Goal: Navigation & Orientation: Find specific page/section

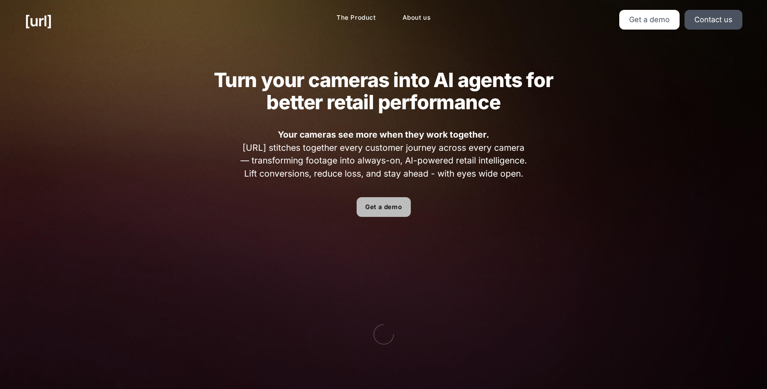
click at [390, 205] on link "Get a demo" at bounding box center [384, 207] width 54 height 20
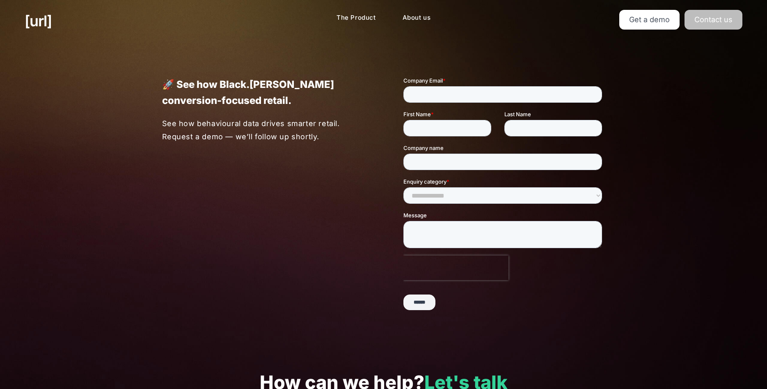
click at [720, 15] on link "Contact us" at bounding box center [713, 20] width 58 height 20
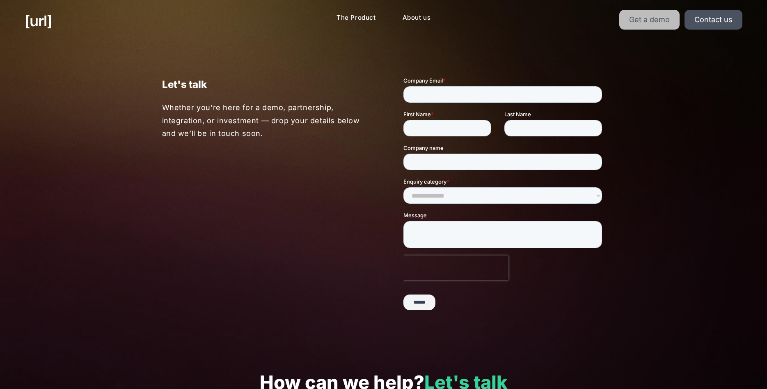
click at [639, 16] on link "Get a demo" at bounding box center [649, 20] width 60 height 20
